Goal: Information Seeking & Learning: Learn about a topic

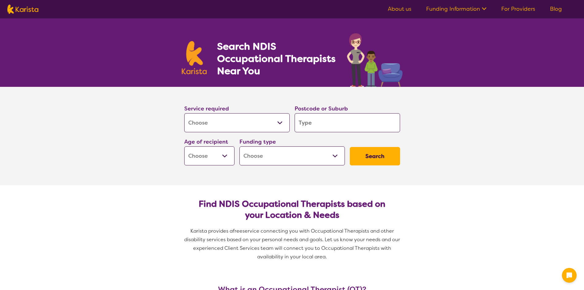
select select "[MEDICAL_DATA]"
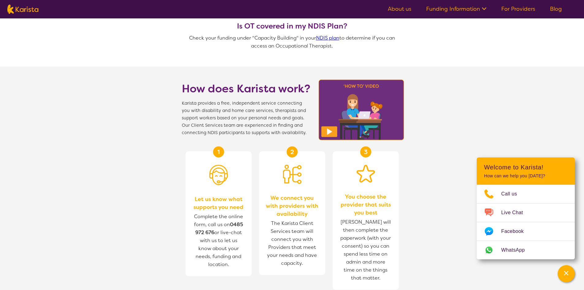
scroll to position [552, 0]
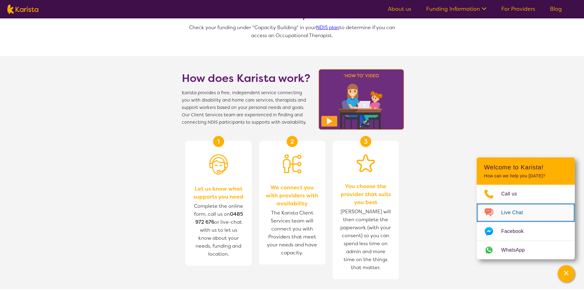
click at [511, 214] on span "Live Chat" at bounding box center [515, 212] width 29 height 9
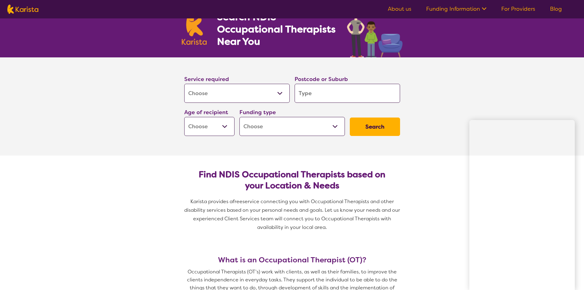
scroll to position [0, 0]
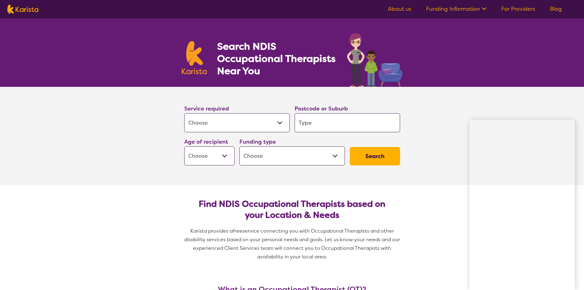
click at [519, 7] on link "For Providers" at bounding box center [518, 8] width 34 height 7
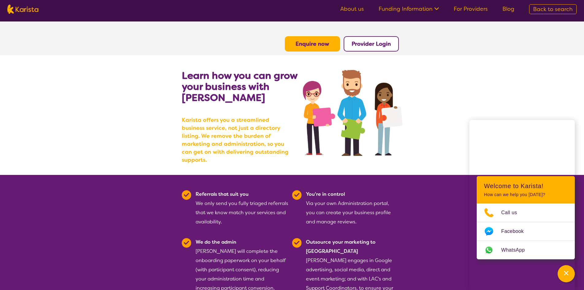
click at [354, 10] on link "About us" at bounding box center [352, 8] width 24 height 7
